Goal: Task Accomplishment & Management: Complete application form

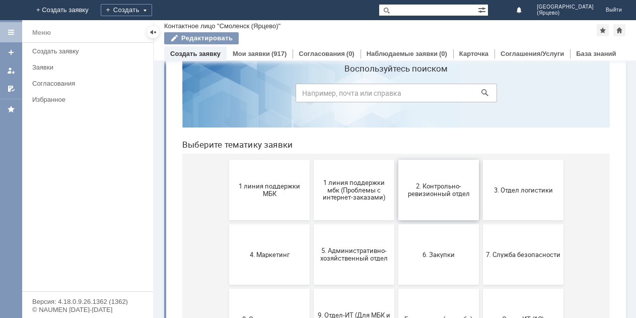
scroll to position [50, 0]
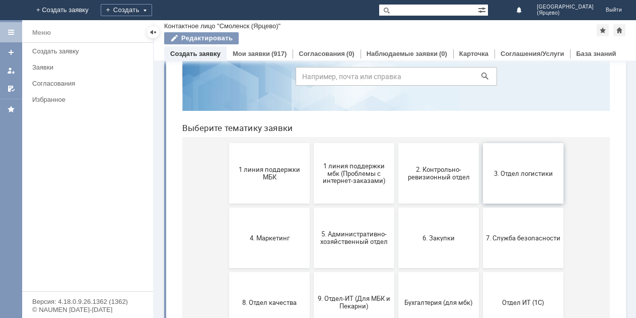
click at [497, 176] on span "3. Отдел логистики" at bounding box center [523, 173] width 75 height 8
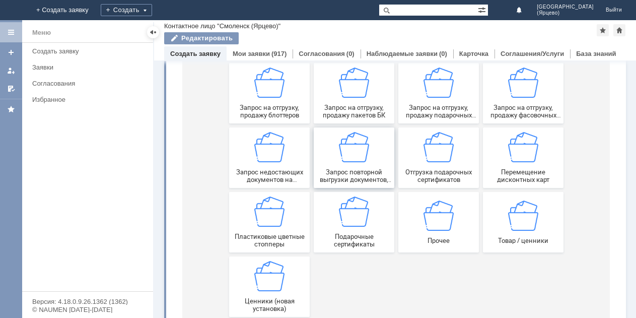
scroll to position [201, 0]
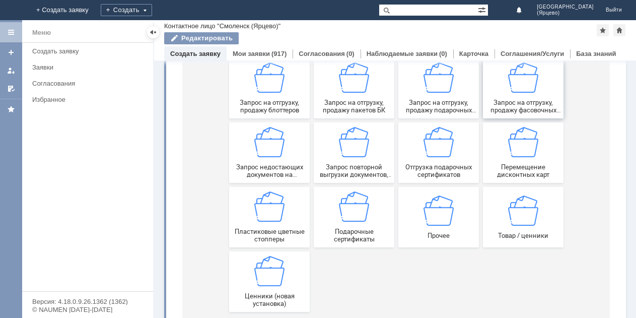
click at [539, 109] on span "Запрос на отгрузку, продажу фасовочных пакетов" at bounding box center [523, 106] width 75 height 15
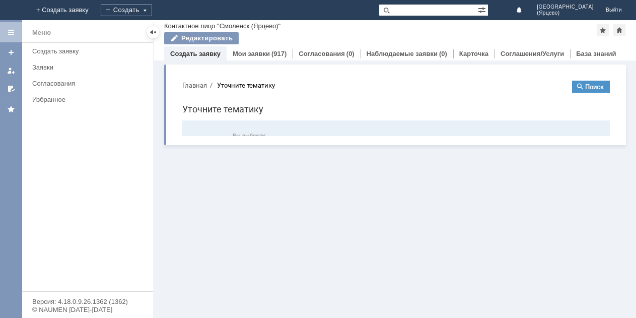
scroll to position [0, 0]
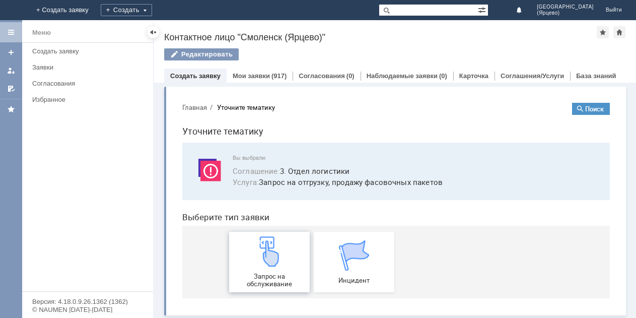
click at [264, 269] on div "Запрос на обслуживание" at bounding box center [269, 261] width 75 height 51
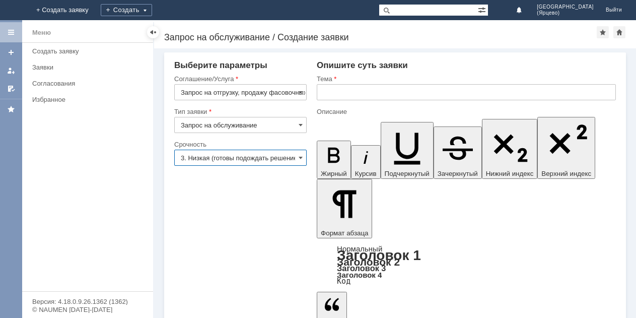
click at [263, 161] on input "3. Низкая (готовы подождать решение)" at bounding box center [240, 158] width 132 height 16
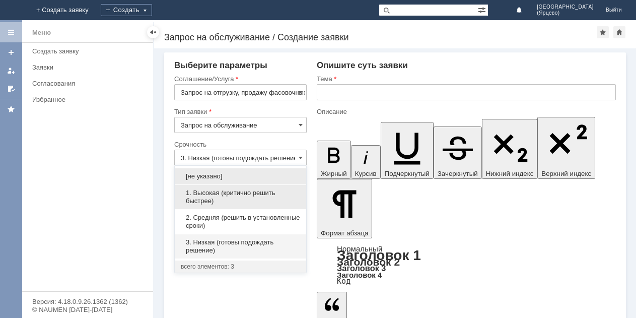
click at [238, 194] on span "1. Высокая (критично решить быстрее)" at bounding box center [240, 197] width 119 height 16
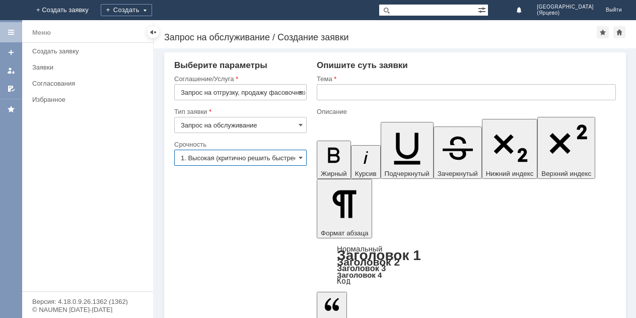
type input "1. Высокая (критично решить быстрее)"
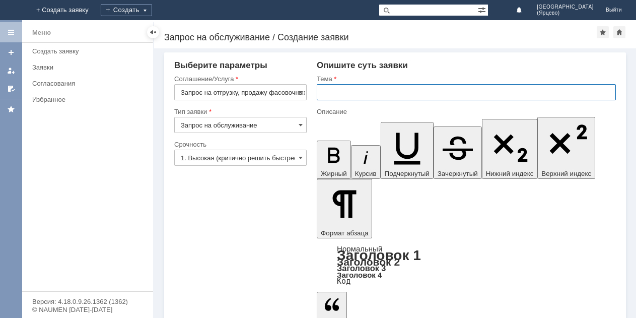
click at [328, 98] on input "text" at bounding box center [466, 92] width 299 height 16
type input "Фасовочные пакеты"
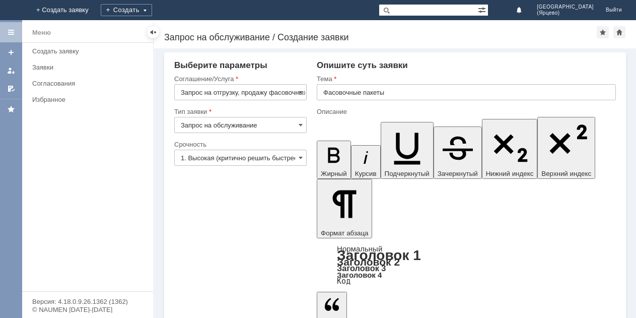
drag, startPoint x: 44, startPoint y: 70, endPoint x: 351, endPoint y: 122, distance: 311.6
click at [44, 70] on div "Заявки" at bounding box center [89, 67] width 115 height 8
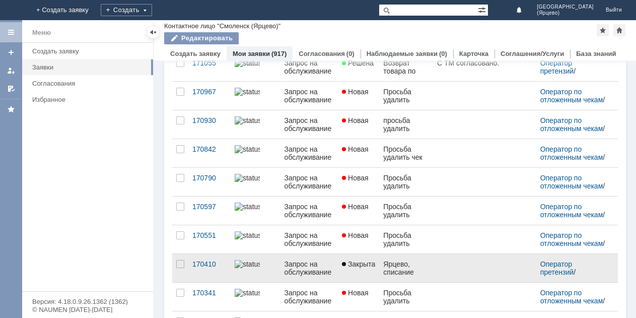
scroll to position [404, 0]
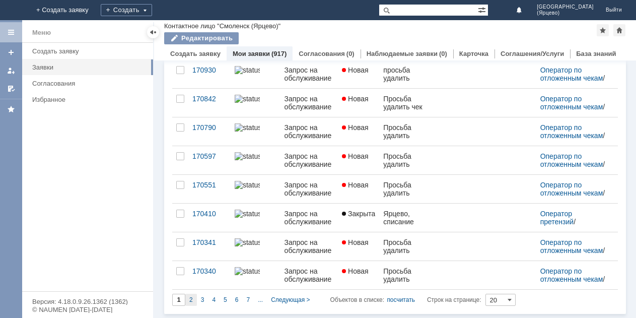
click at [193, 302] on div "2" at bounding box center [191, 300] width 12 height 12
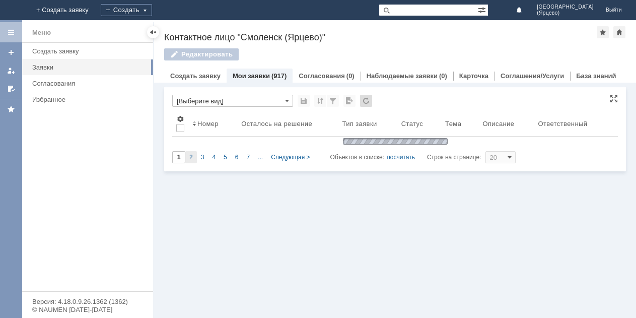
scroll to position [0, 0]
type input "2"
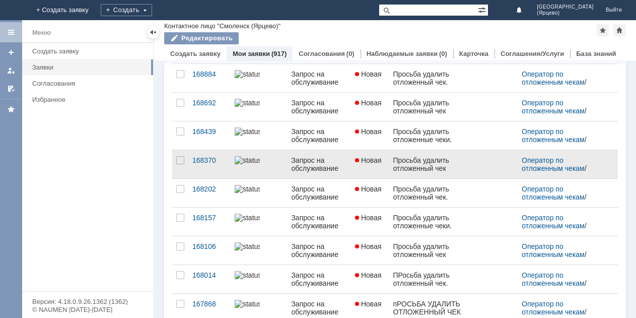
scroll to position [399, 0]
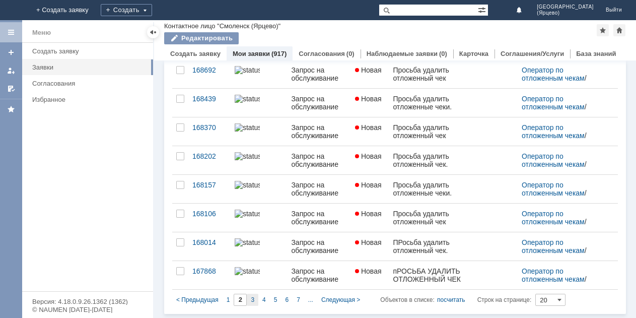
click at [253, 300] on span "3" at bounding box center [253, 299] width 4 height 7
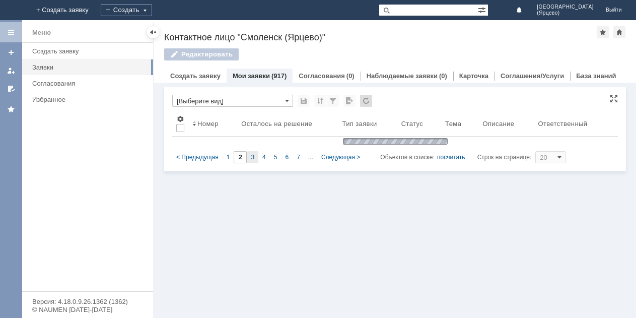
type input "3"
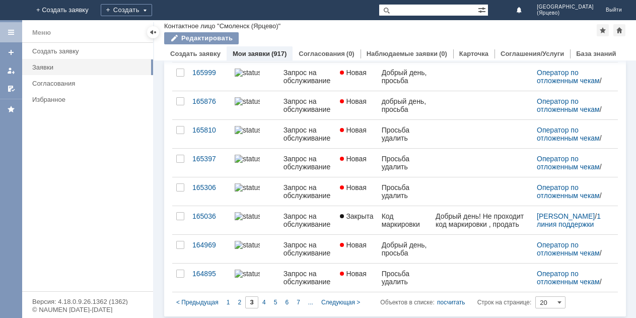
scroll to position [404, 0]
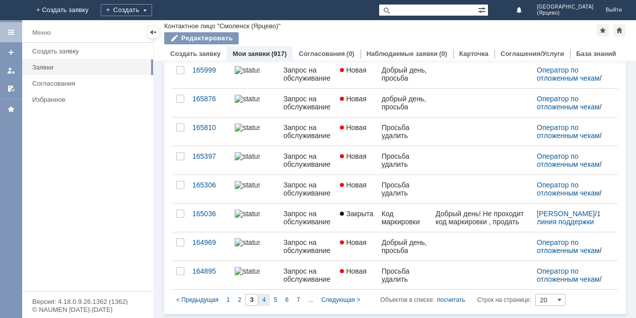
click at [264, 300] on span "4" at bounding box center [264, 299] width 4 height 7
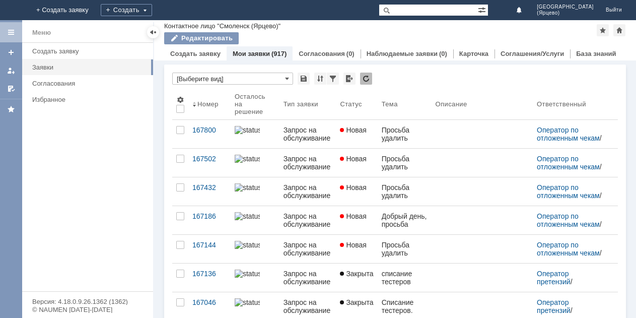
type input "4"
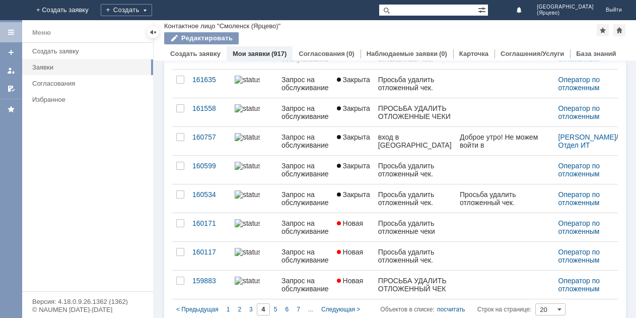
scroll to position [404, 0]
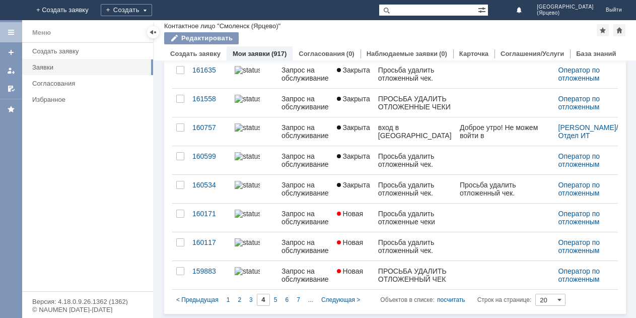
click at [276, 302] on span "5" at bounding box center [276, 299] width 4 height 7
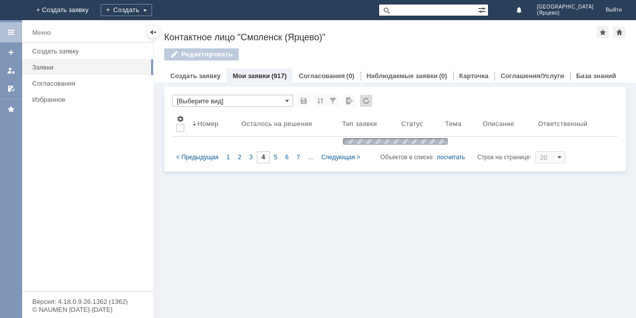
scroll to position [0, 0]
type input "5"
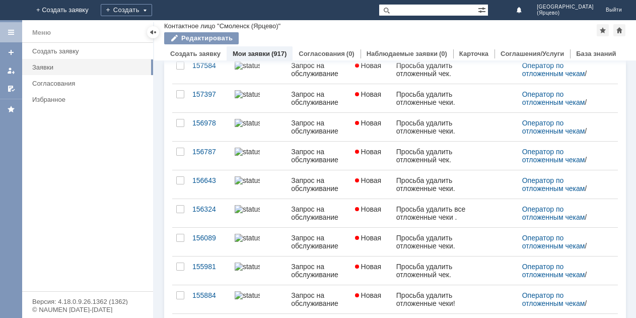
scroll to position [399, 0]
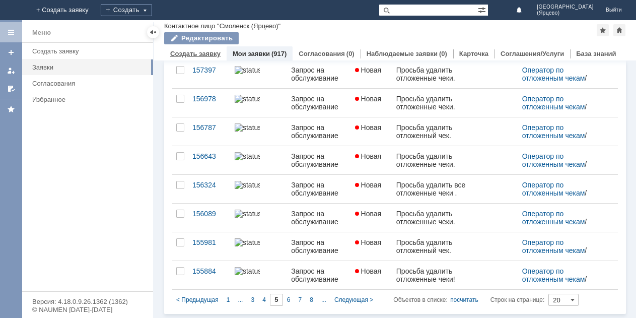
click at [212, 55] on link "Создать заявку" at bounding box center [195, 54] width 50 height 8
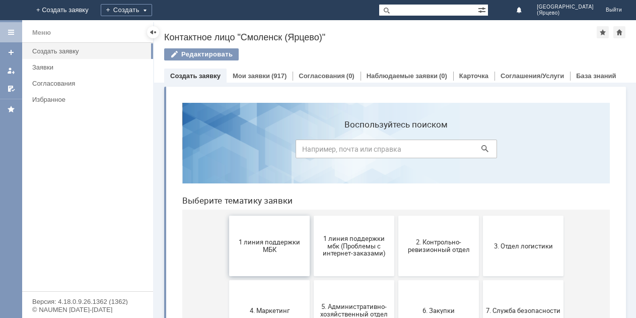
click at [257, 246] on span "1 линия поддержки МБК" at bounding box center [269, 245] width 75 height 15
